Goal: Information Seeking & Learning: Learn about a topic

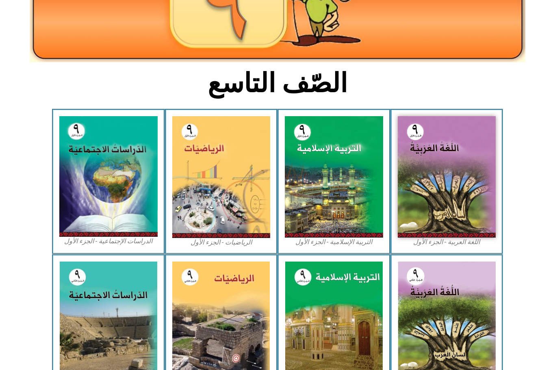
scroll to position [144, 0]
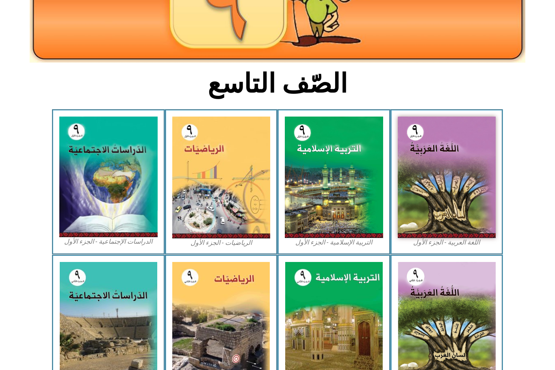
click at [446, 177] on img at bounding box center [447, 178] width 98 height 122
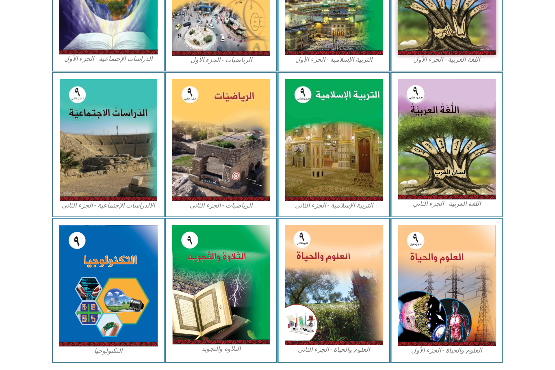
scroll to position [326, 0]
click at [103, 279] on img at bounding box center [108, 287] width 98 height 122
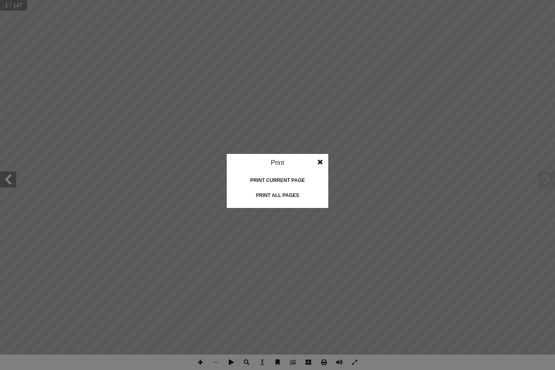
click at [260, 195] on div "Print all pages" at bounding box center [277, 195] width 81 height 13
click at [327, 159] on span at bounding box center [320, 162] width 15 height 16
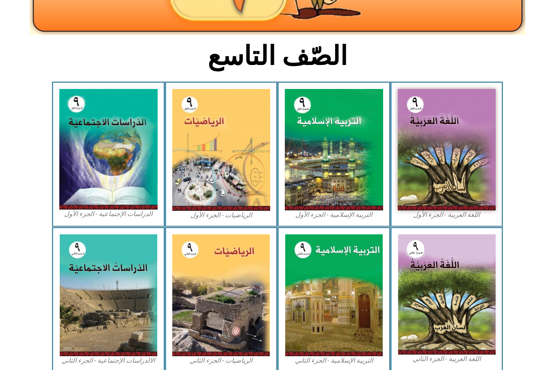
scroll to position [171, 0]
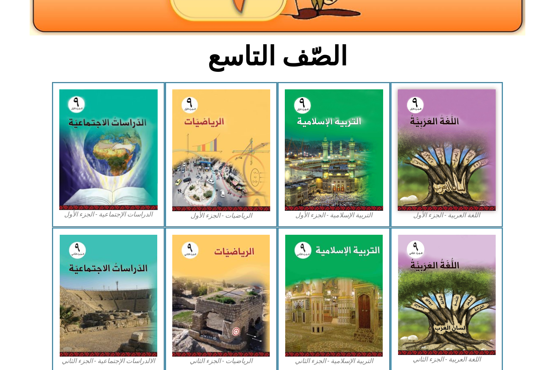
click at [326, 176] on img at bounding box center [334, 150] width 98 height 122
click at [100, 151] on img at bounding box center [108, 149] width 98 height 121
click at [207, 148] on img at bounding box center [221, 150] width 98 height 122
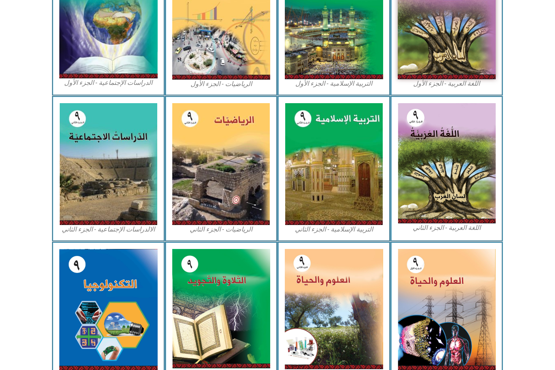
scroll to position [313, 0]
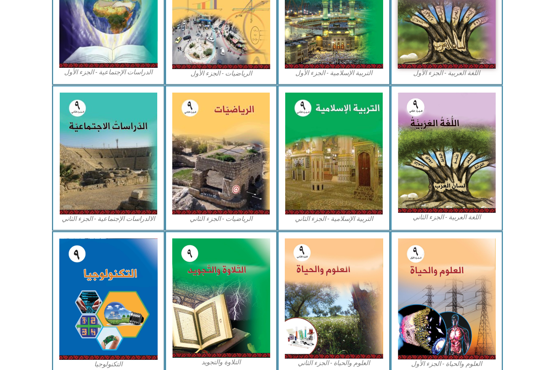
click at [444, 291] on img at bounding box center [447, 300] width 98 height 122
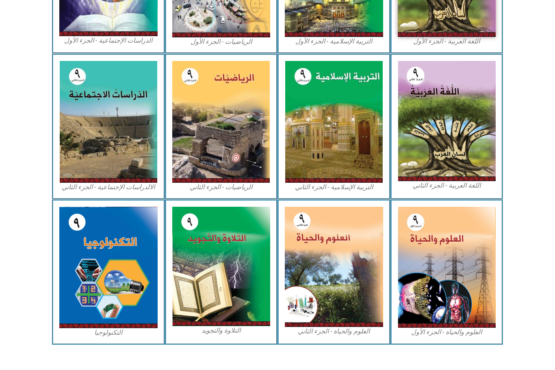
scroll to position [353, 0]
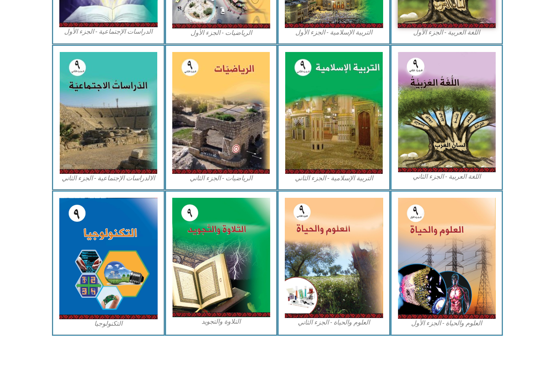
click at [217, 251] on img at bounding box center [221, 258] width 98 height 120
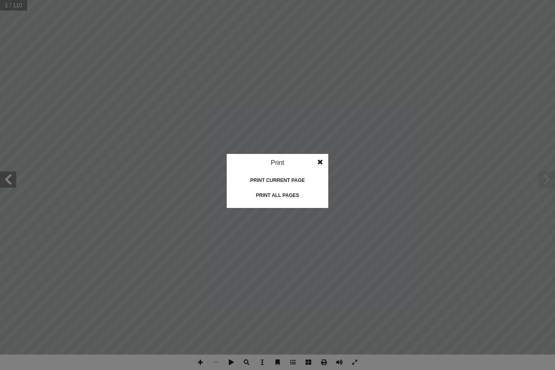
click at [263, 196] on div "Print all pages" at bounding box center [277, 195] width 81 height 13
click at [261, 198] on div "Print all pages" at bounding box center [277, 195] width 81 height 13
click at [259, 194] on div "Print all pages" at bounding box center [277, 195] width 81 height 13
click at [262, 198] on div "Print all pages" at bounding box center [277, 195] width 81 height 13
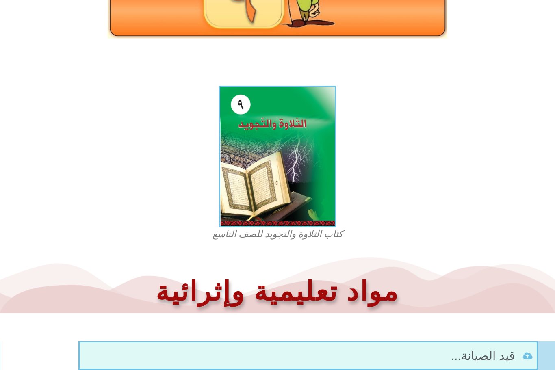
scroll to position [155, 0]
click at [271, 176] on img at bounding box center [277, 157] width 117 height 142
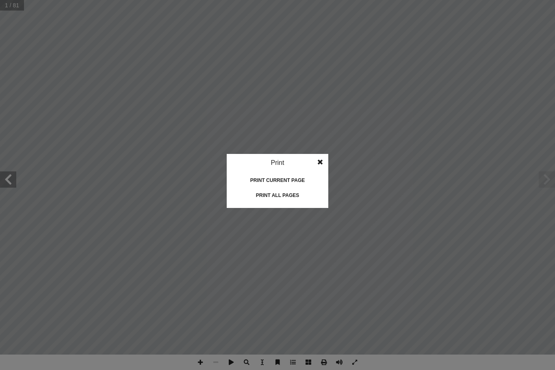
click at [256, 195] on div "Print all pages" at bounding box center [277, 195] width 81 height 13
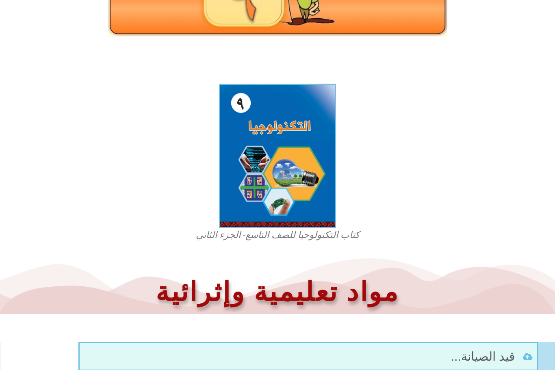
scroll to position [157, 0]
click at [287, 155] on img at bounding box center [277, 156] width 117 height 145
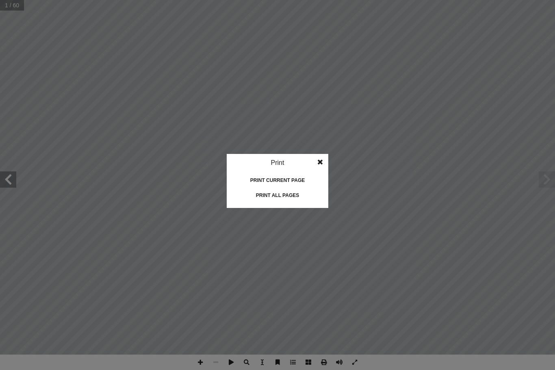
click at [255, 196] on div "Print all pages" at bounding box center [277, 195] width 81 height 13
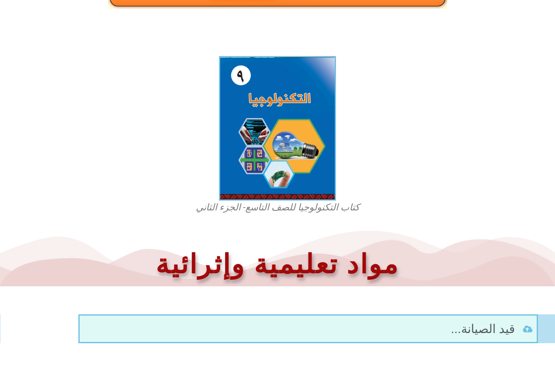
scroll to position [184, 0]
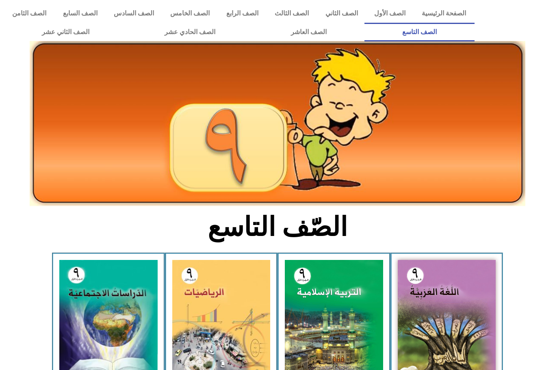
scroll to position [353, 0]
